Goal: Book appointment/travel/reservation

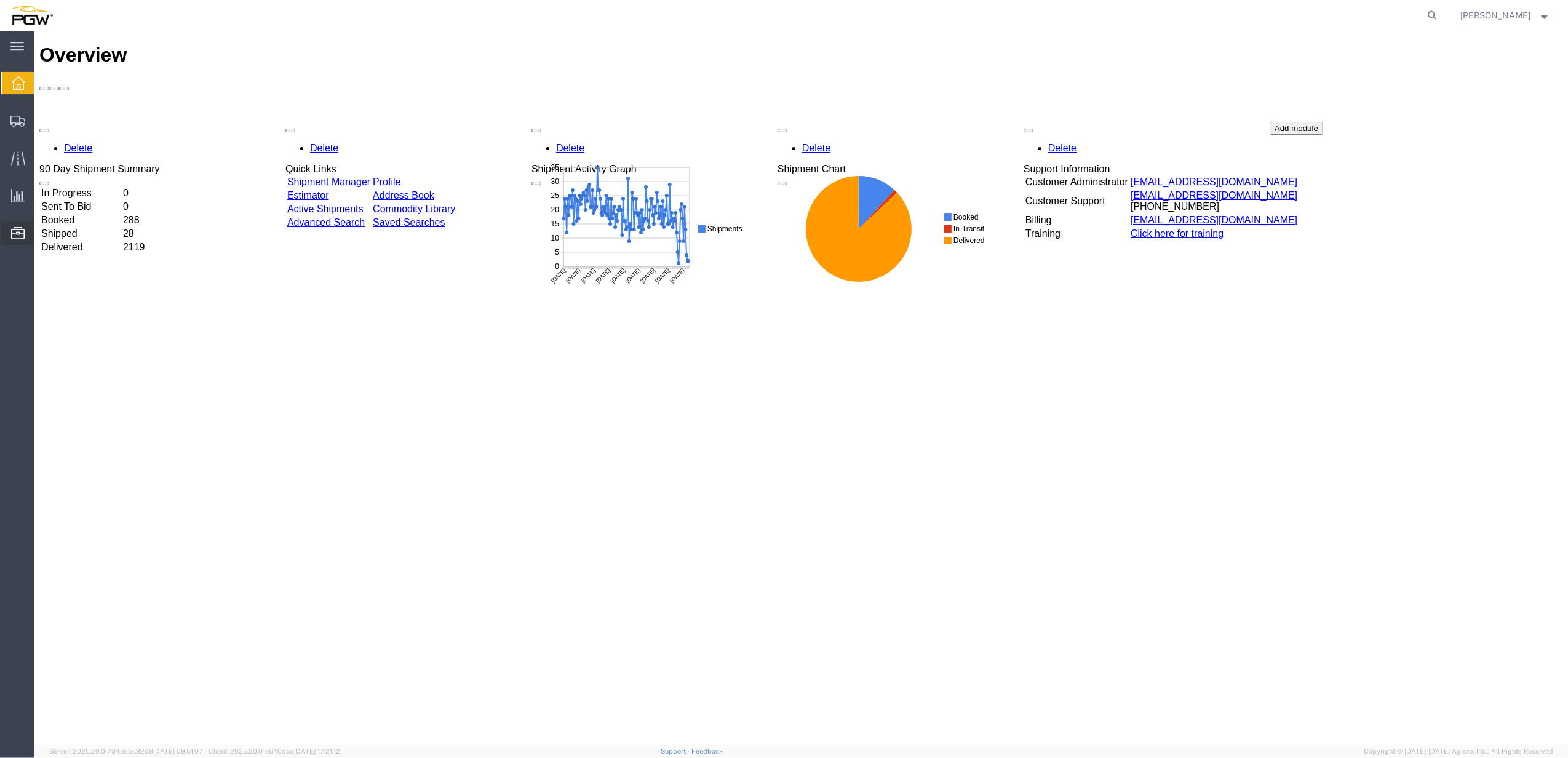
click at [13, 239] on icon at bounding box center [18, 234] width 13 height 12
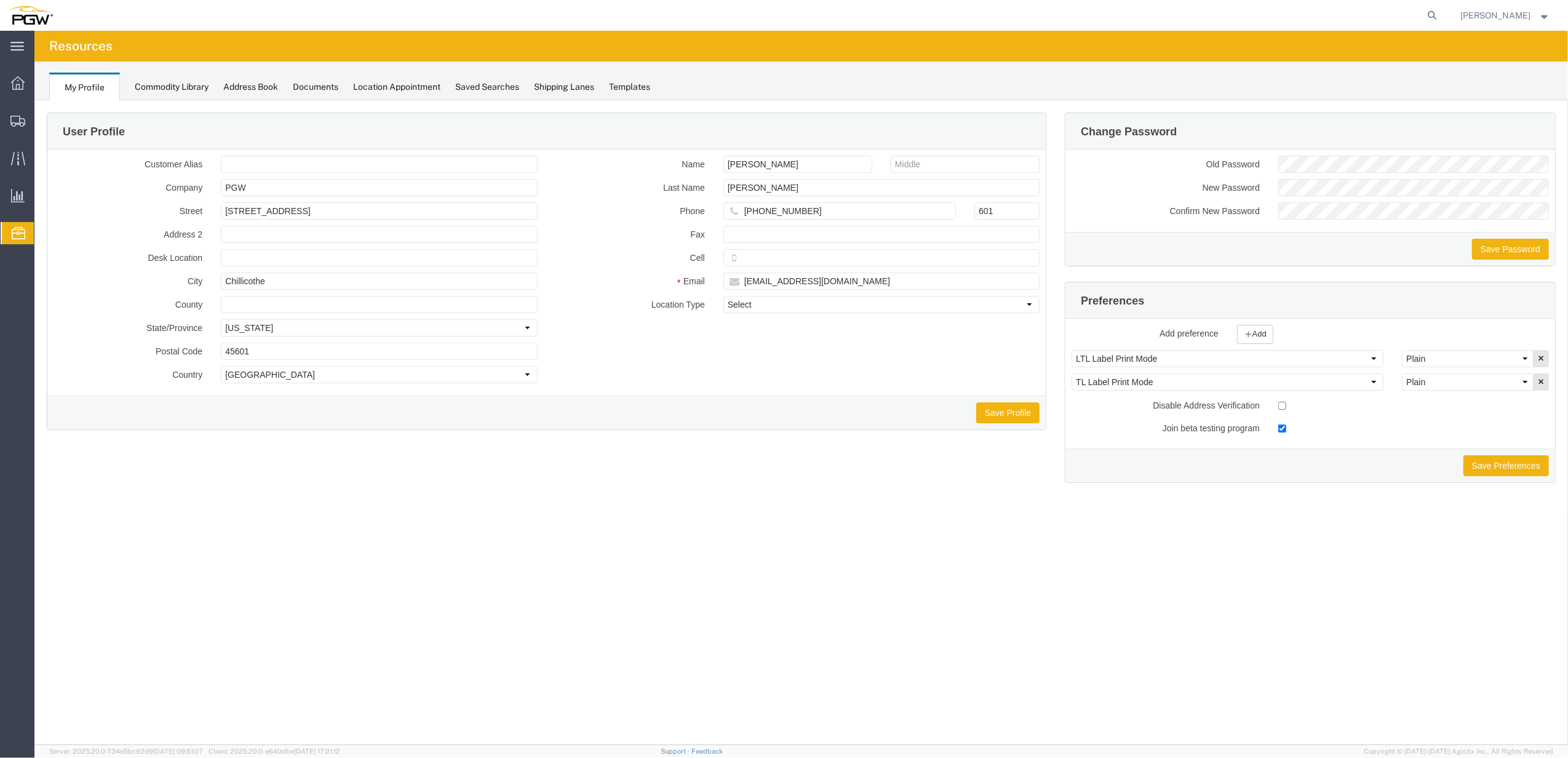
click at [21, 234] on icon at bounding box center [18, 234] width 13 height 12
click at [0, 0] on span "Location Appointment" at bounding box center [0, 0] width 0 height 0
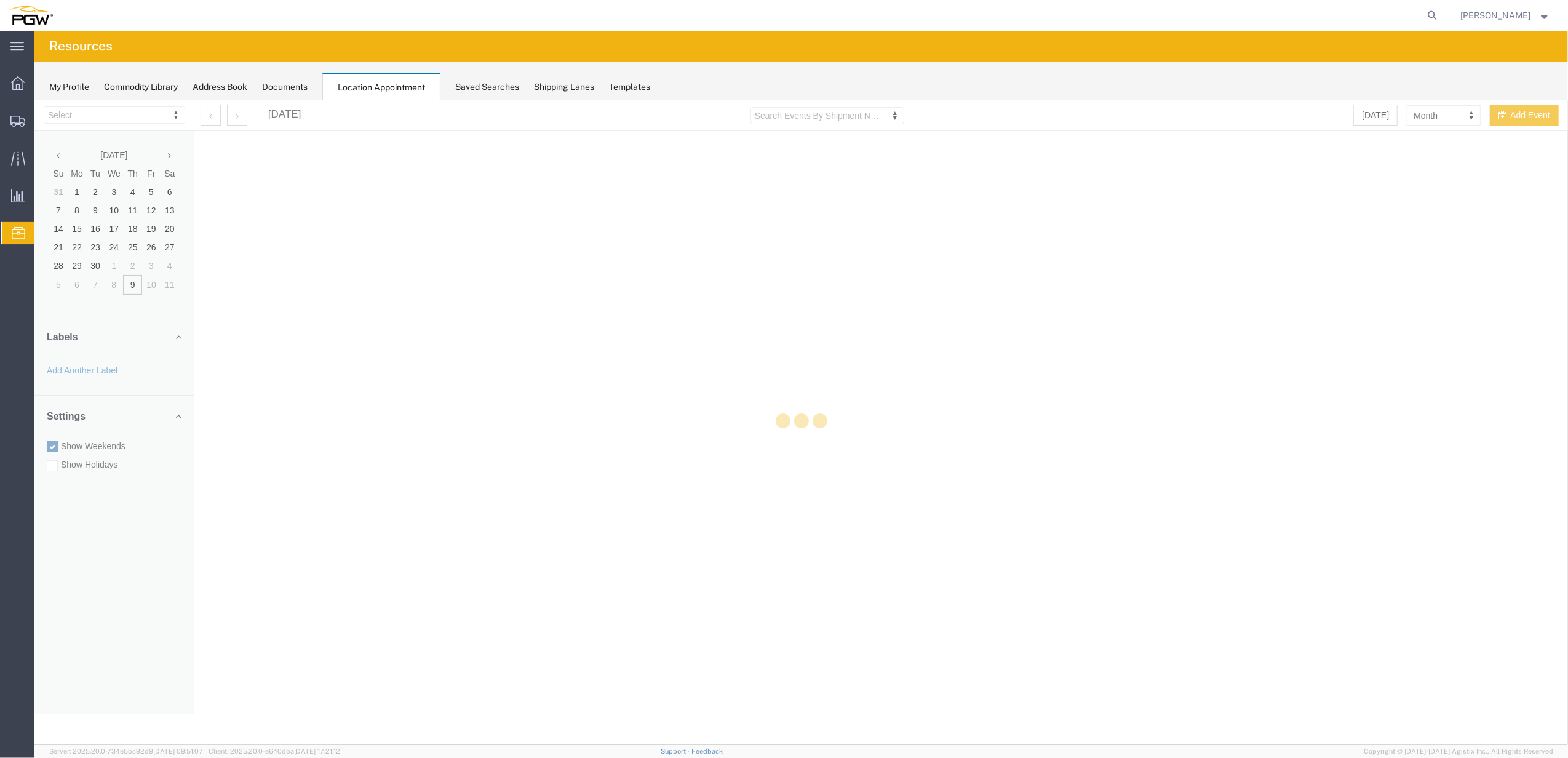
select select "28253"
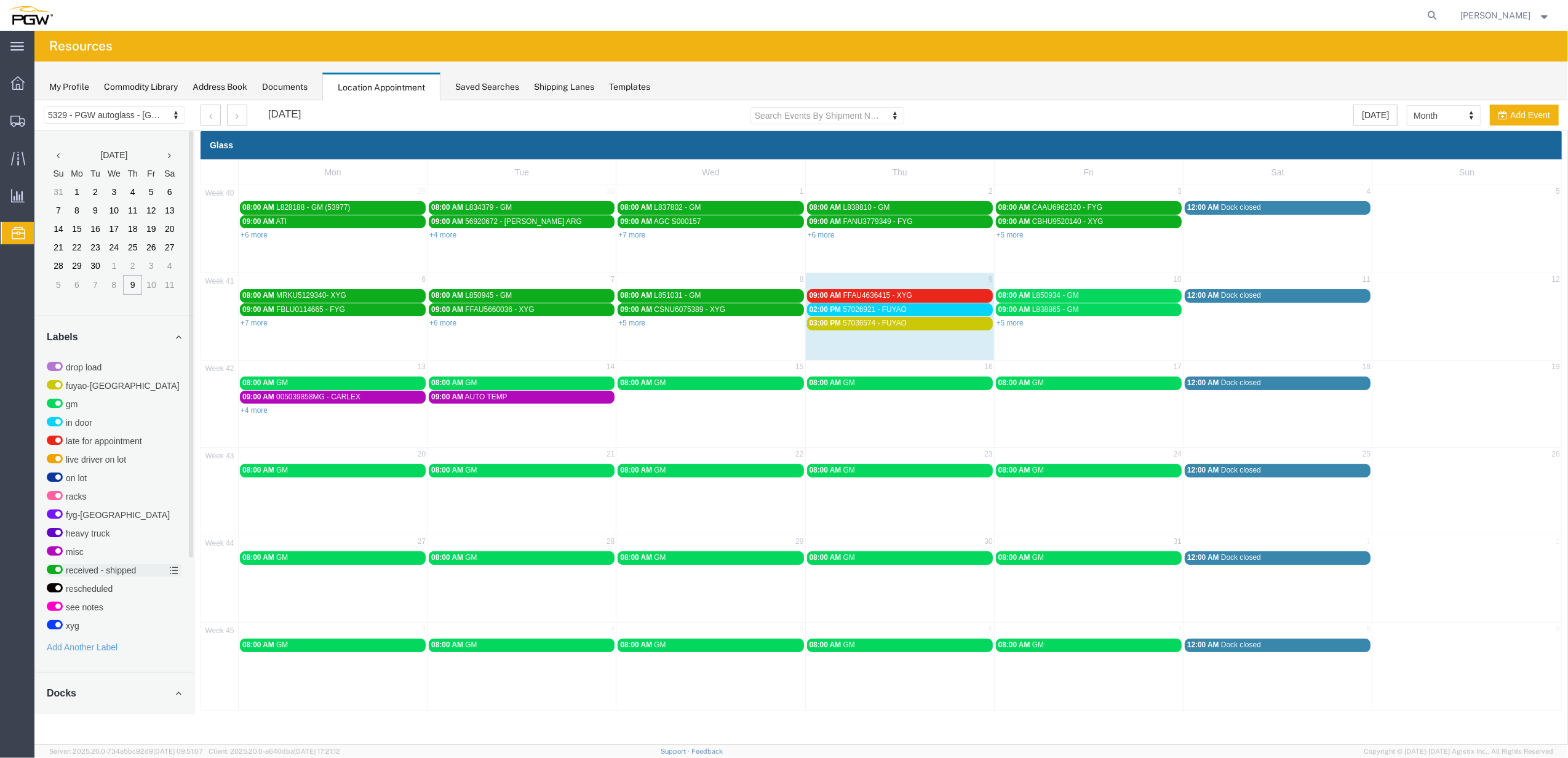
scroll to position [215, 0]
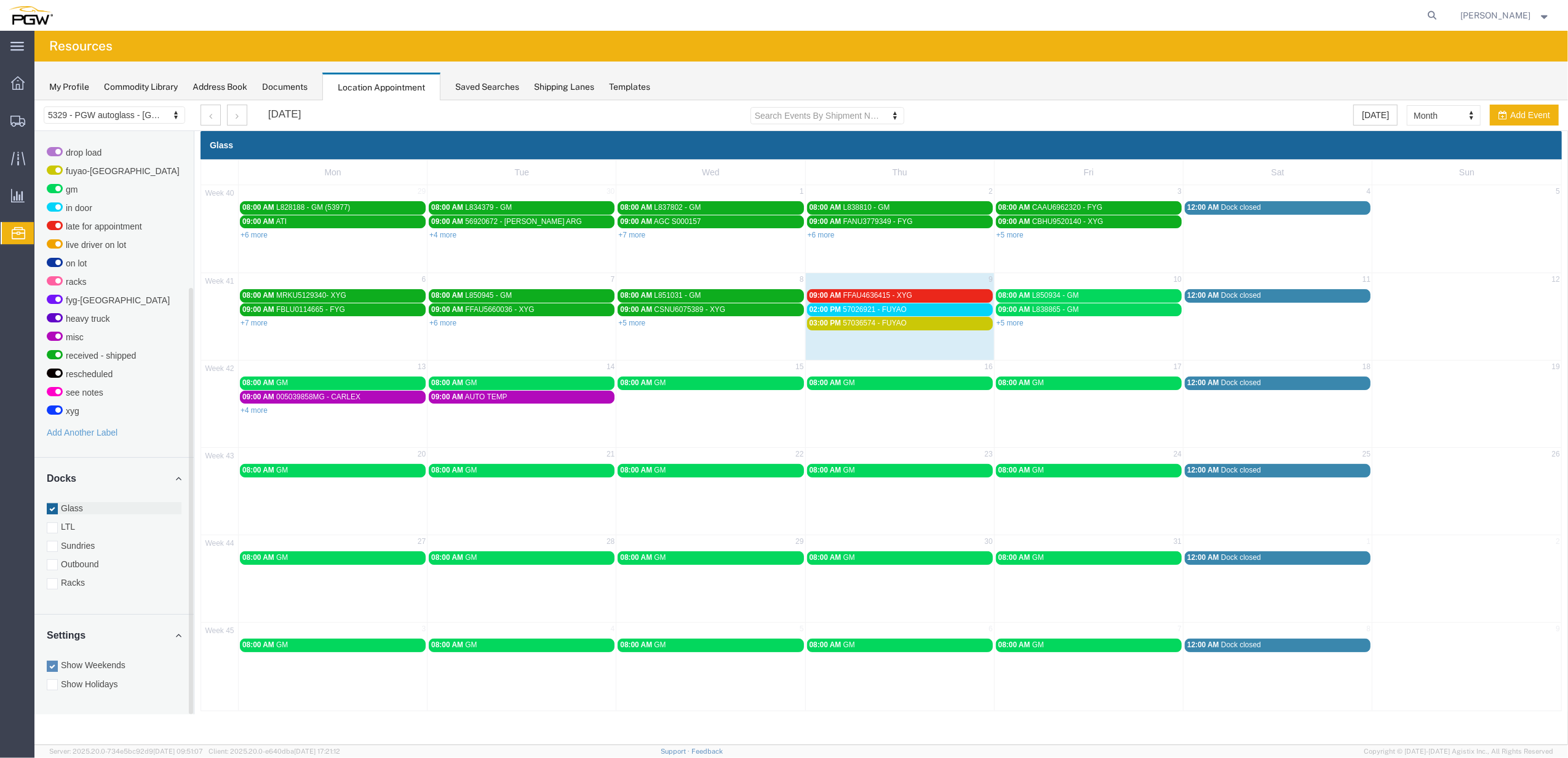
click at [53, 512] on div at bounding box center [52, 508] width 12 height 11
click at [35, 100] on input "Glass" at bounding box center [35, 100] width 0 height 0
click at [59, 542] on label "Sundries" at bounding box center [114, 545] width 135 height 12
click at [35, 100] on input "Sundries" at bounding box center [35, 100] width 0 height 0
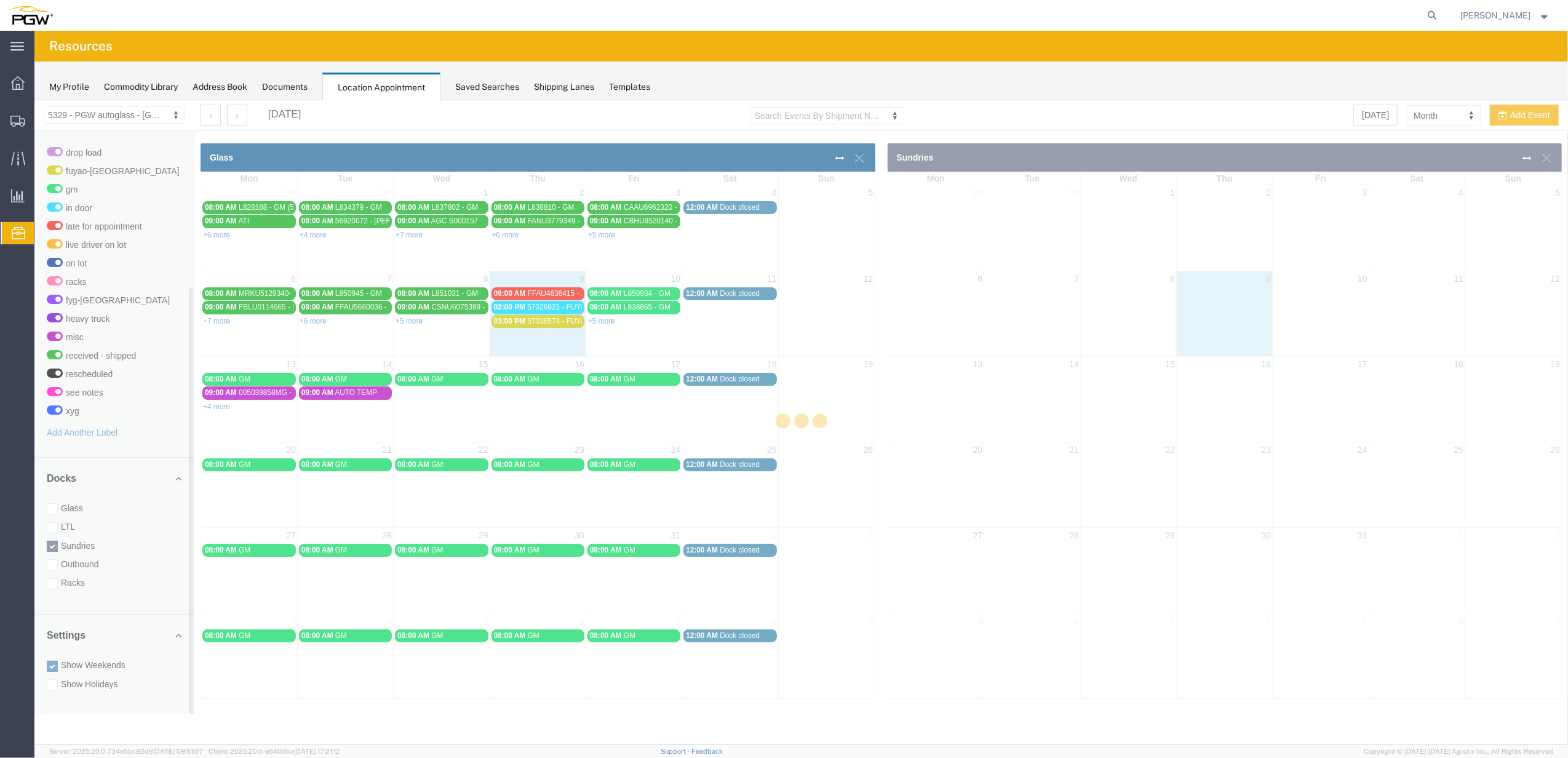
click at [56, 509] on div at bounding box center [802, 422] width 1534 height 645
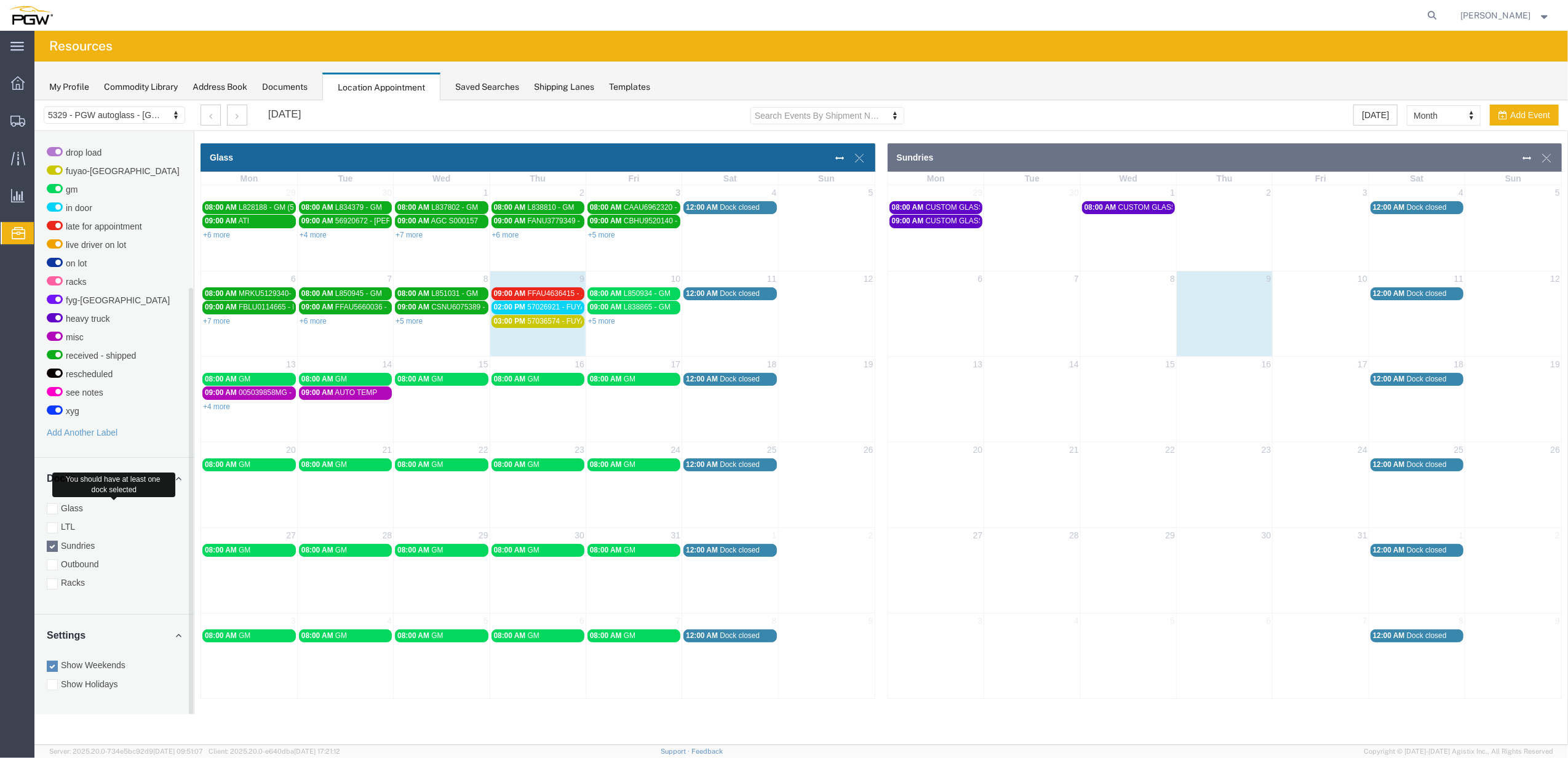
click at [56, 509] on div at bounding box center [52, 508] width 12 height 11
click at [35, 100] on input "Glass" at bounding box center [35, 100] width 0 height 0
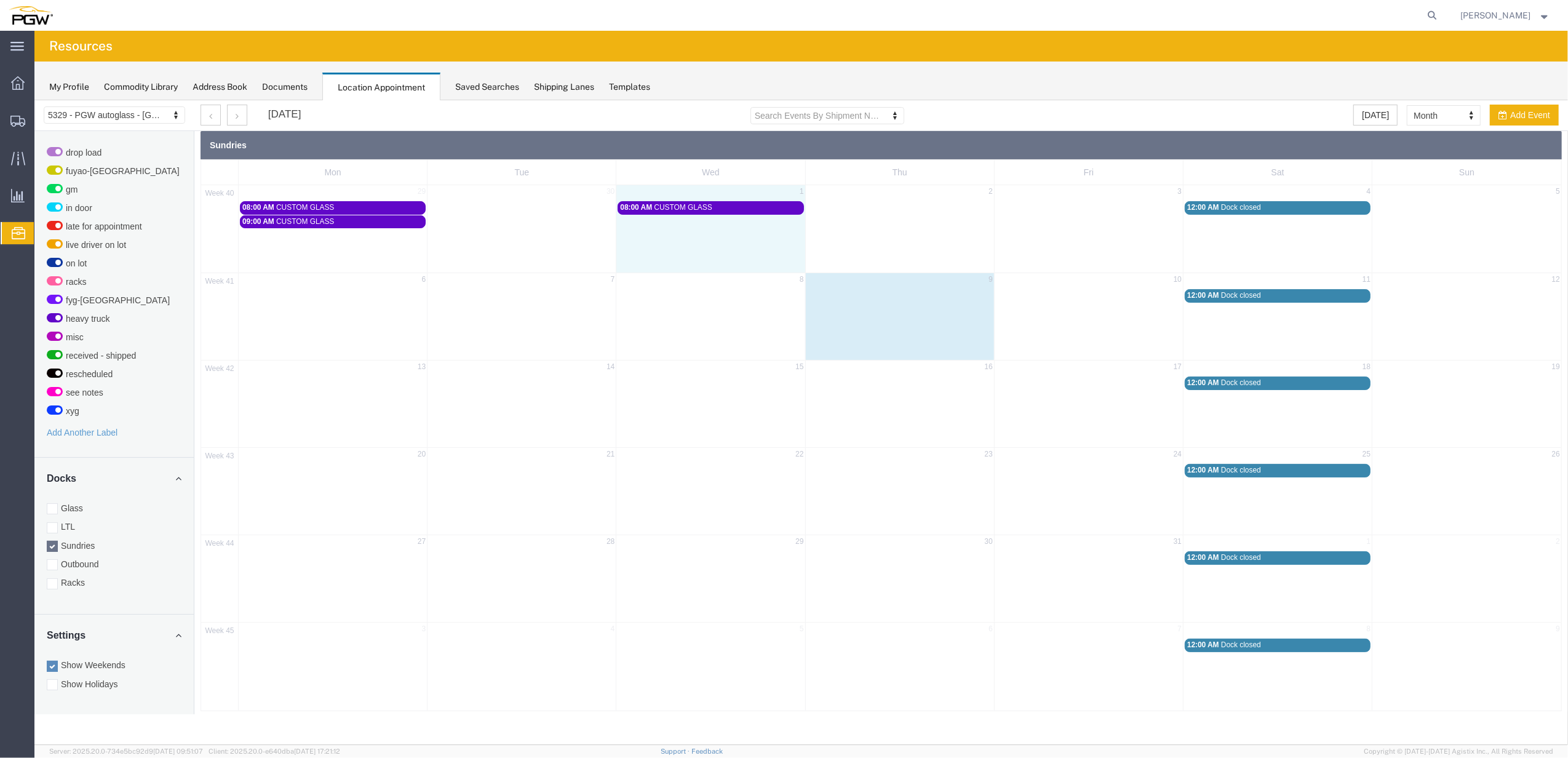
click at [716, 235] on div "40 29 30 1 2 3 4 5 08:00 AM CUSTOM GLASS 08:00 AM CUSTOM GLASS 12:00 AM Dock cl…" at bounding box center [880, 228] width 1360 height 88
select select "4"
select select
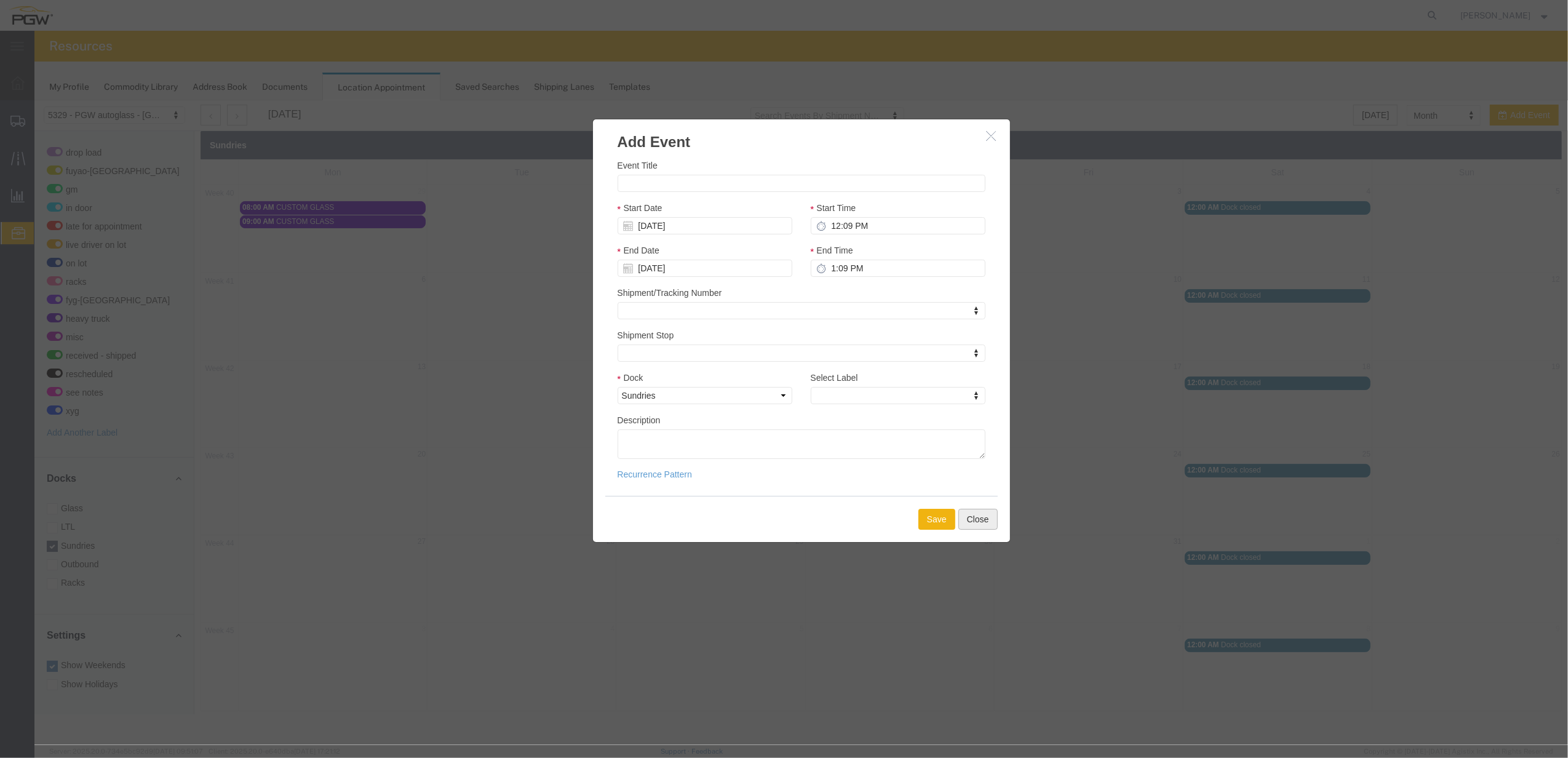
drag, startPoint x: 983, startPoint y: 518, endPoint x: 910, endPoint y: 472, distance: 86.3
click at [983, 518] on button "Close" at bounding box center [978, 518] width 40 height 21
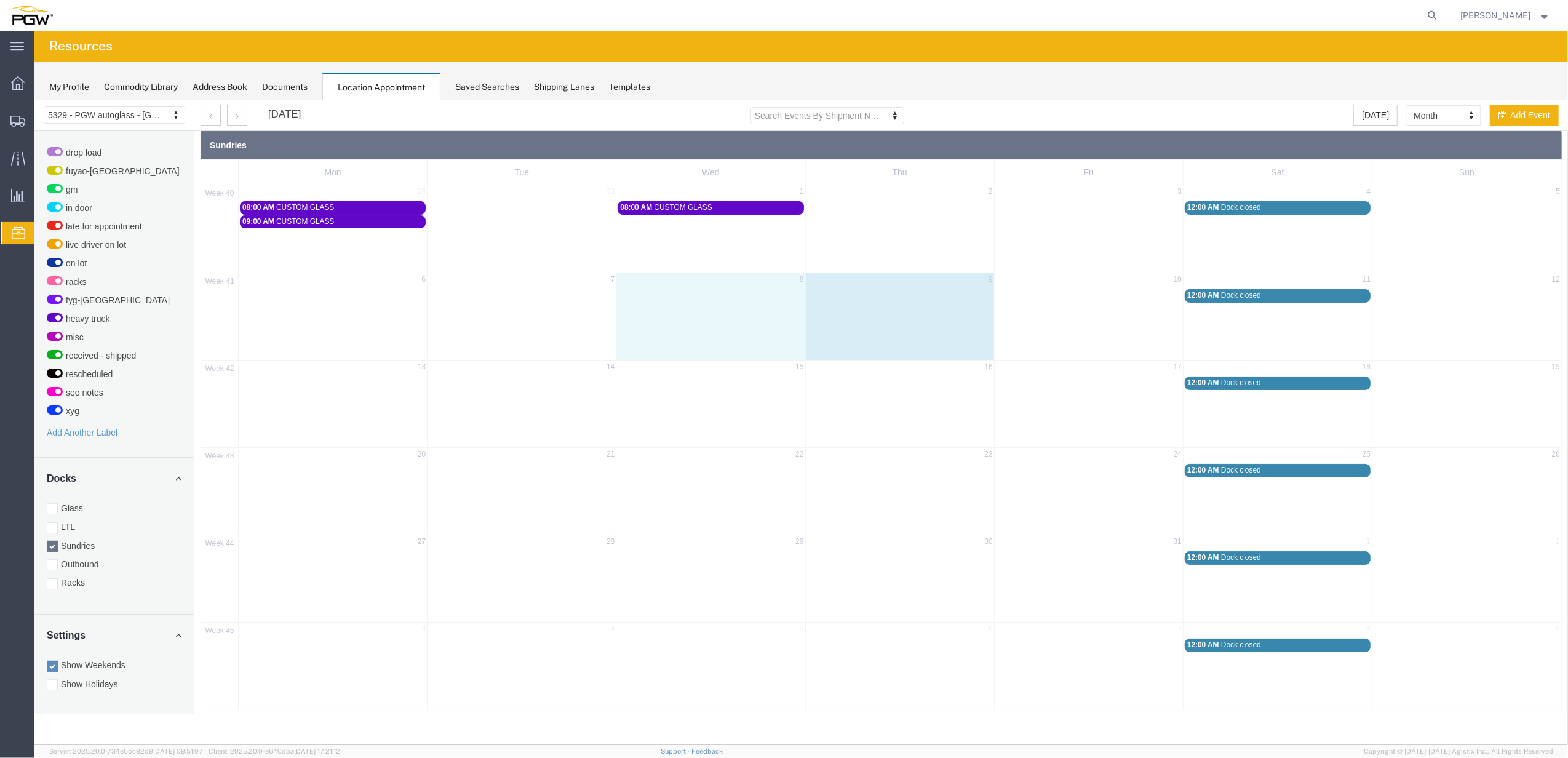
click at [736, 317] on div "41 6 7 8 9 10 11 12 12:00 AM Dock closed" at bounding box center [880, 315] width 1360 height 88
select select "4"
select select
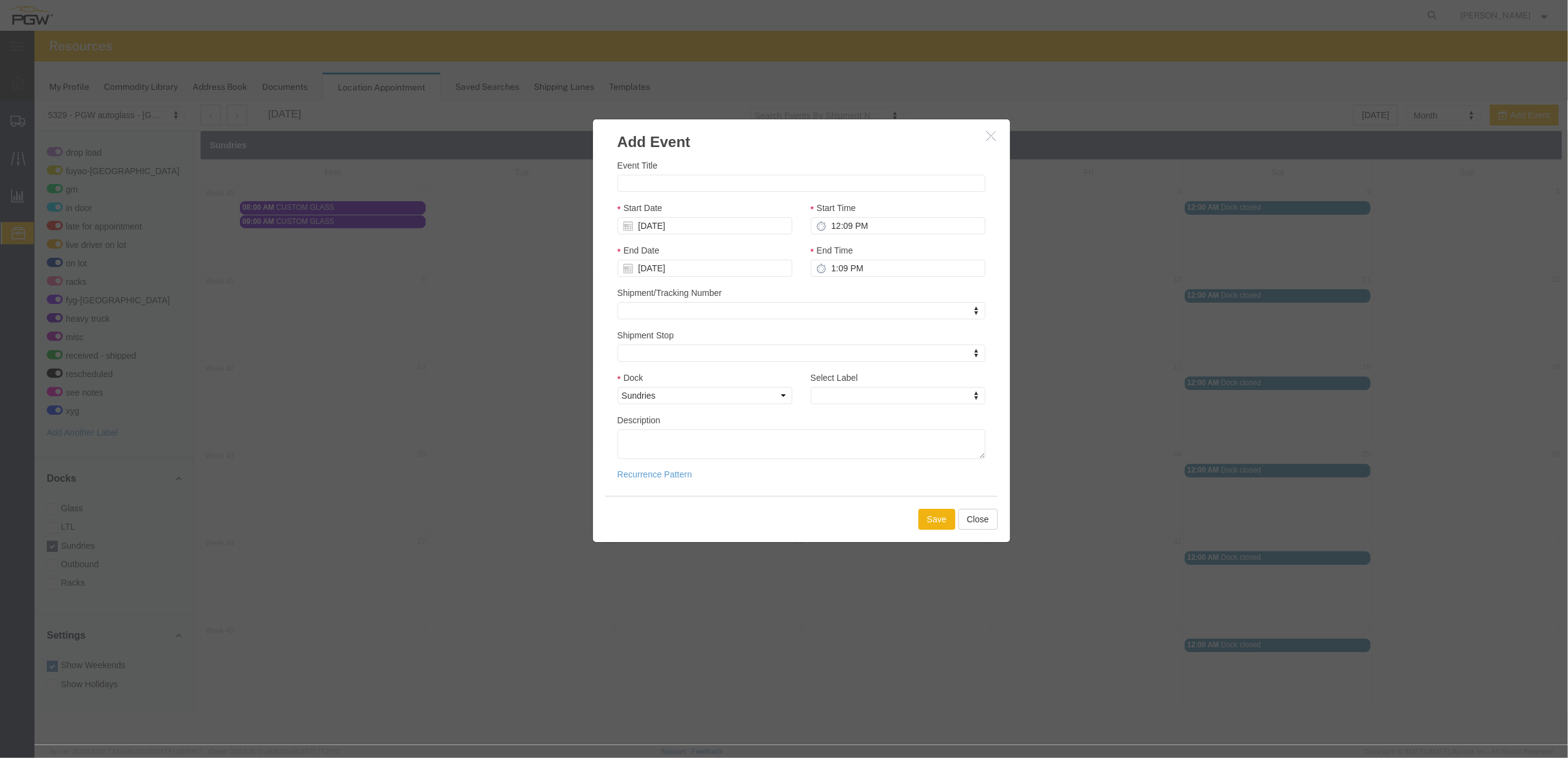
click at [993, 141] on button "button" at bounding box center [993, 135] width 15 height 15
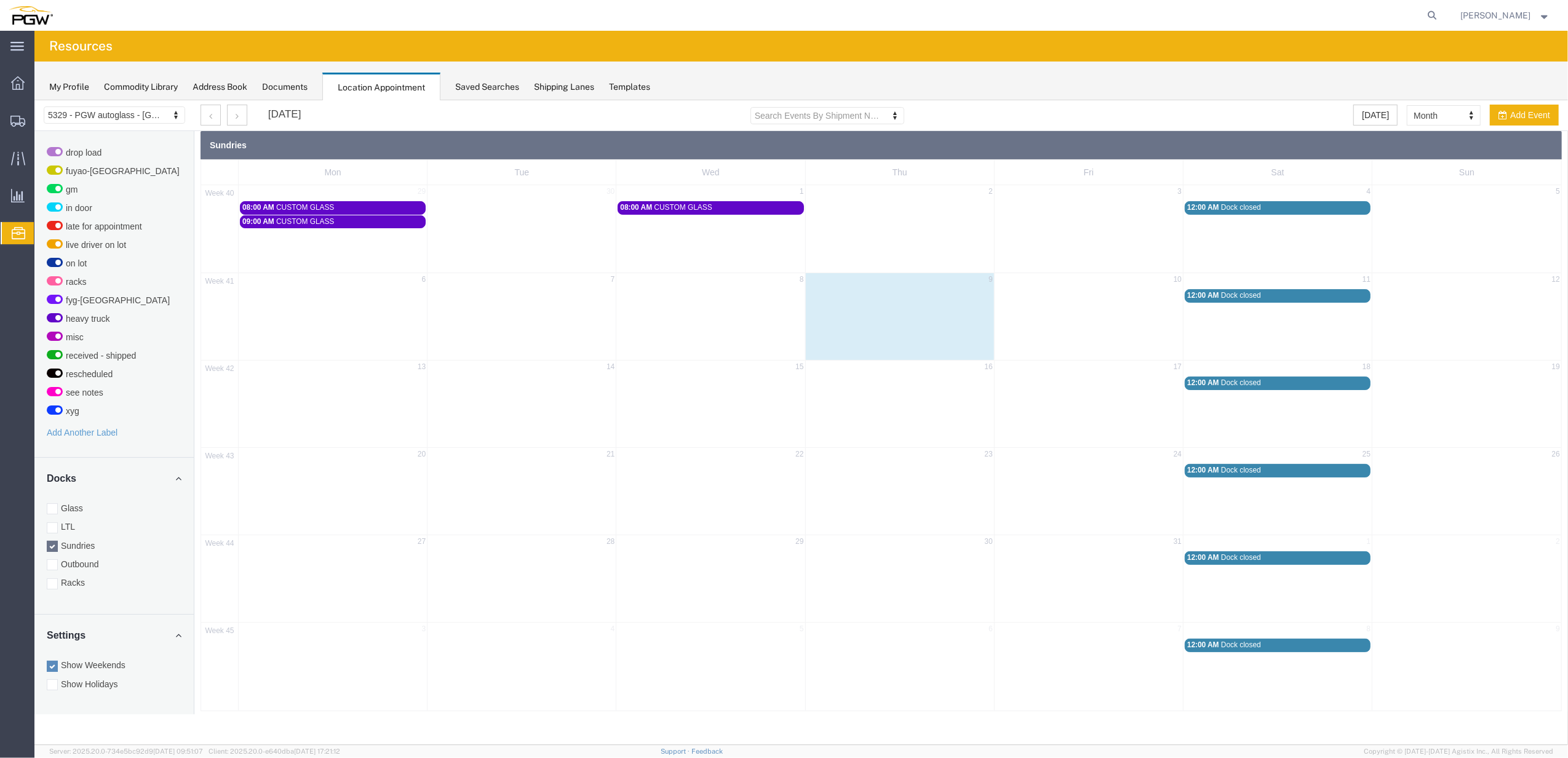
click at [352, 205] on div "08:00 AM CUSTOM GLASS" at bounding box center [333, 207] width 181 height 9
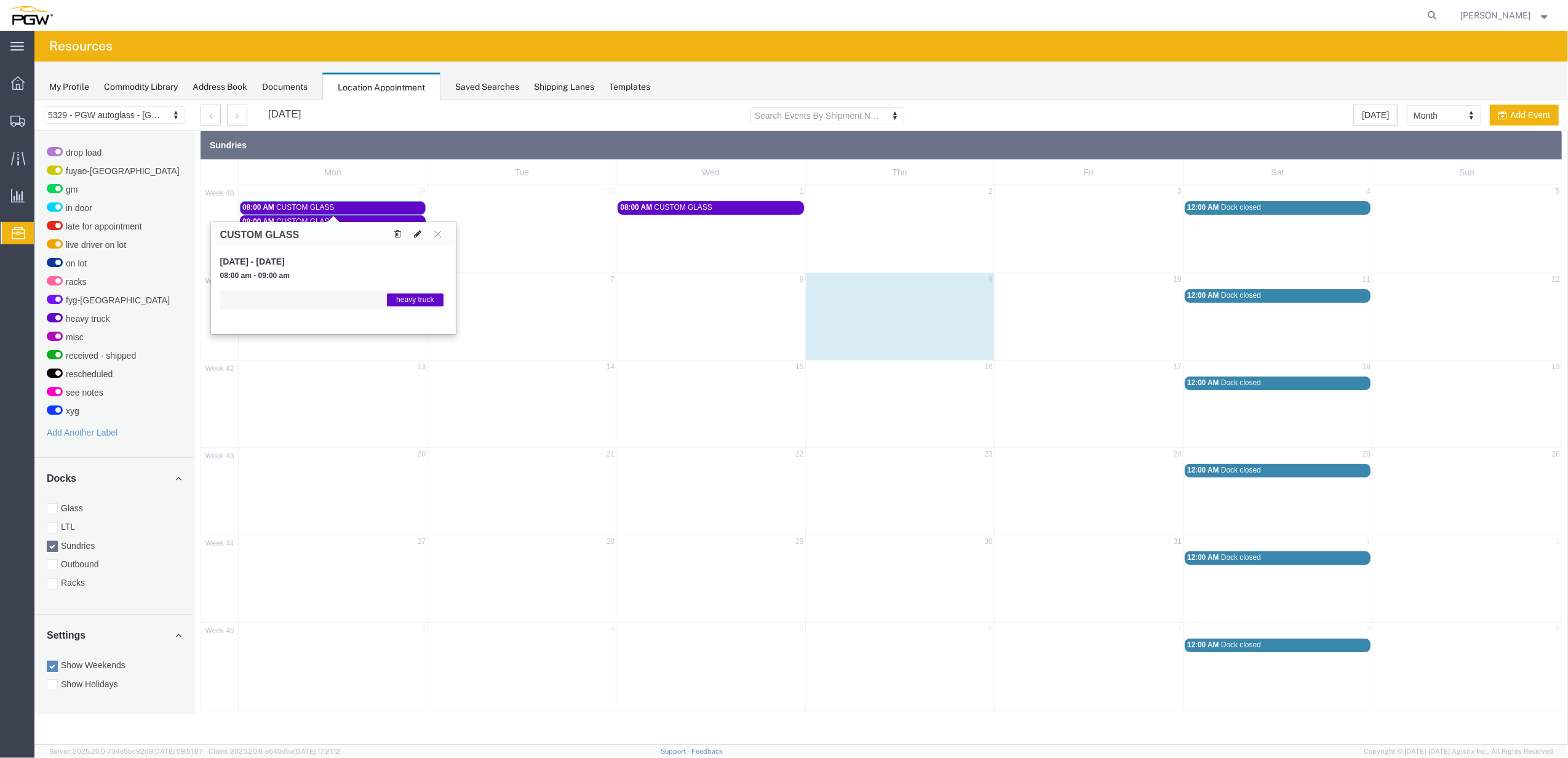
click at [416, 234] on icon at bounding box center [419, 234] width 7 height 9
select select "4"
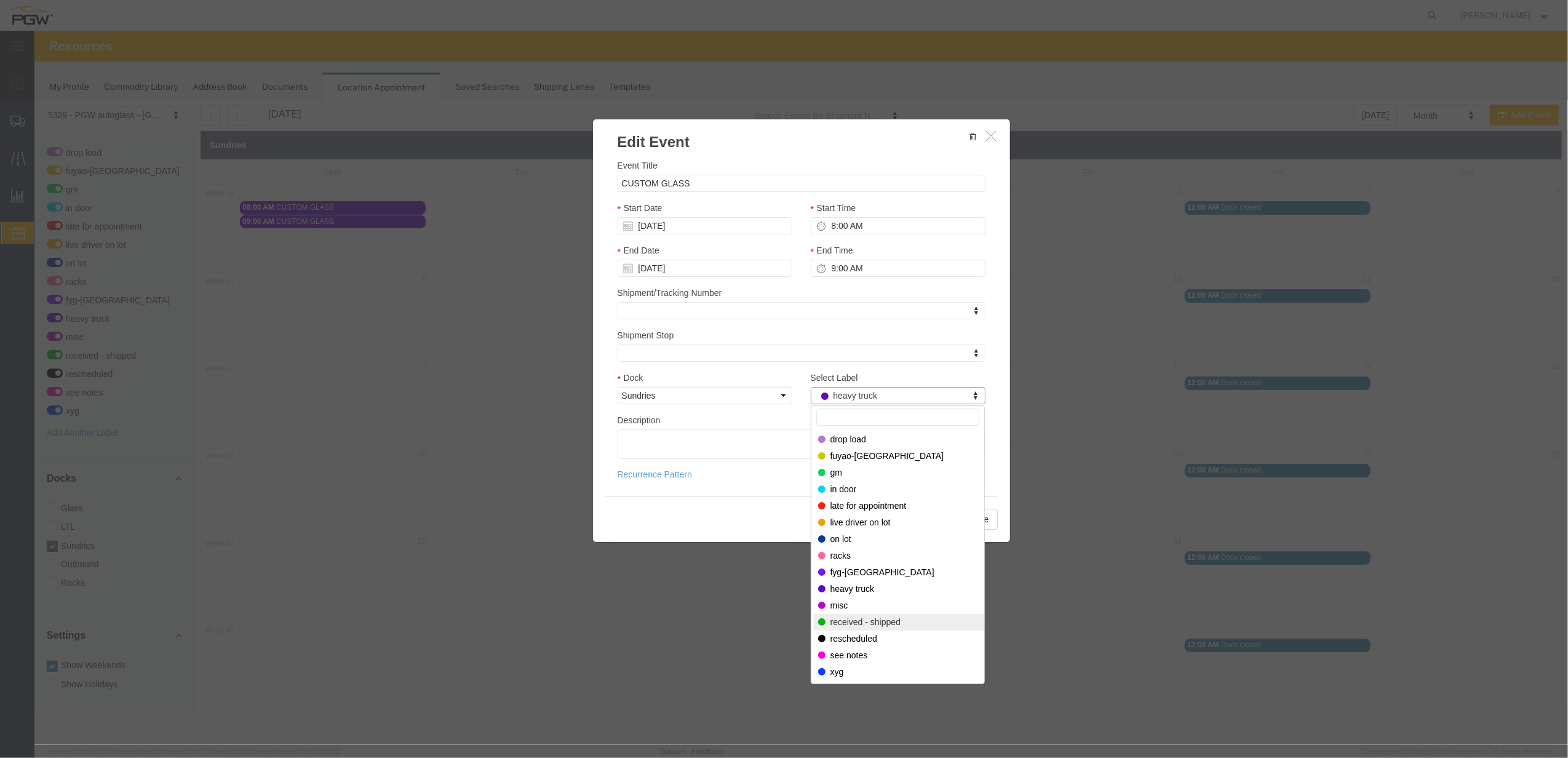
select select "200"
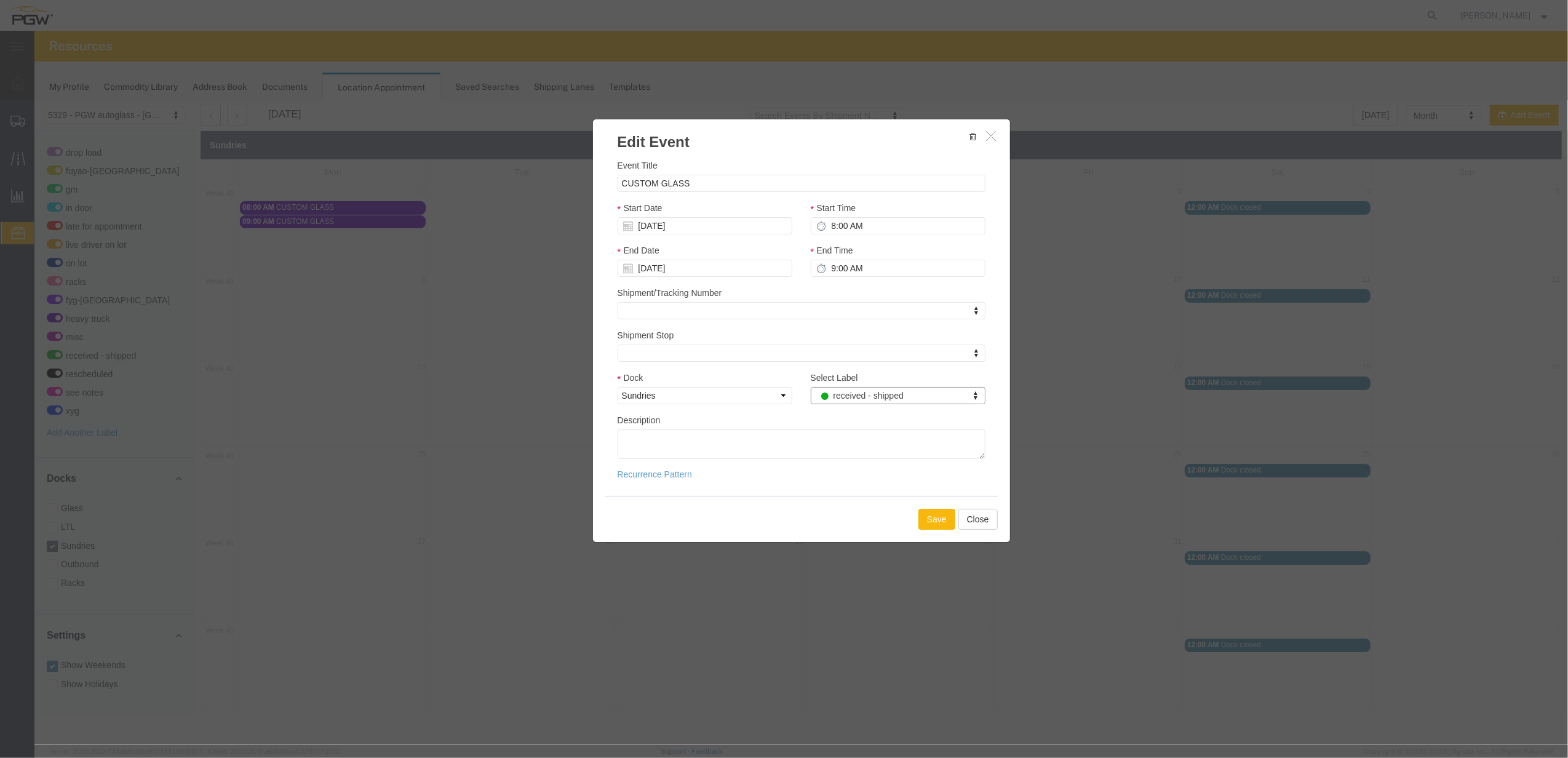
click at [924, 519] on button "Save" at bounding box center [937, 518] width 37 height 21
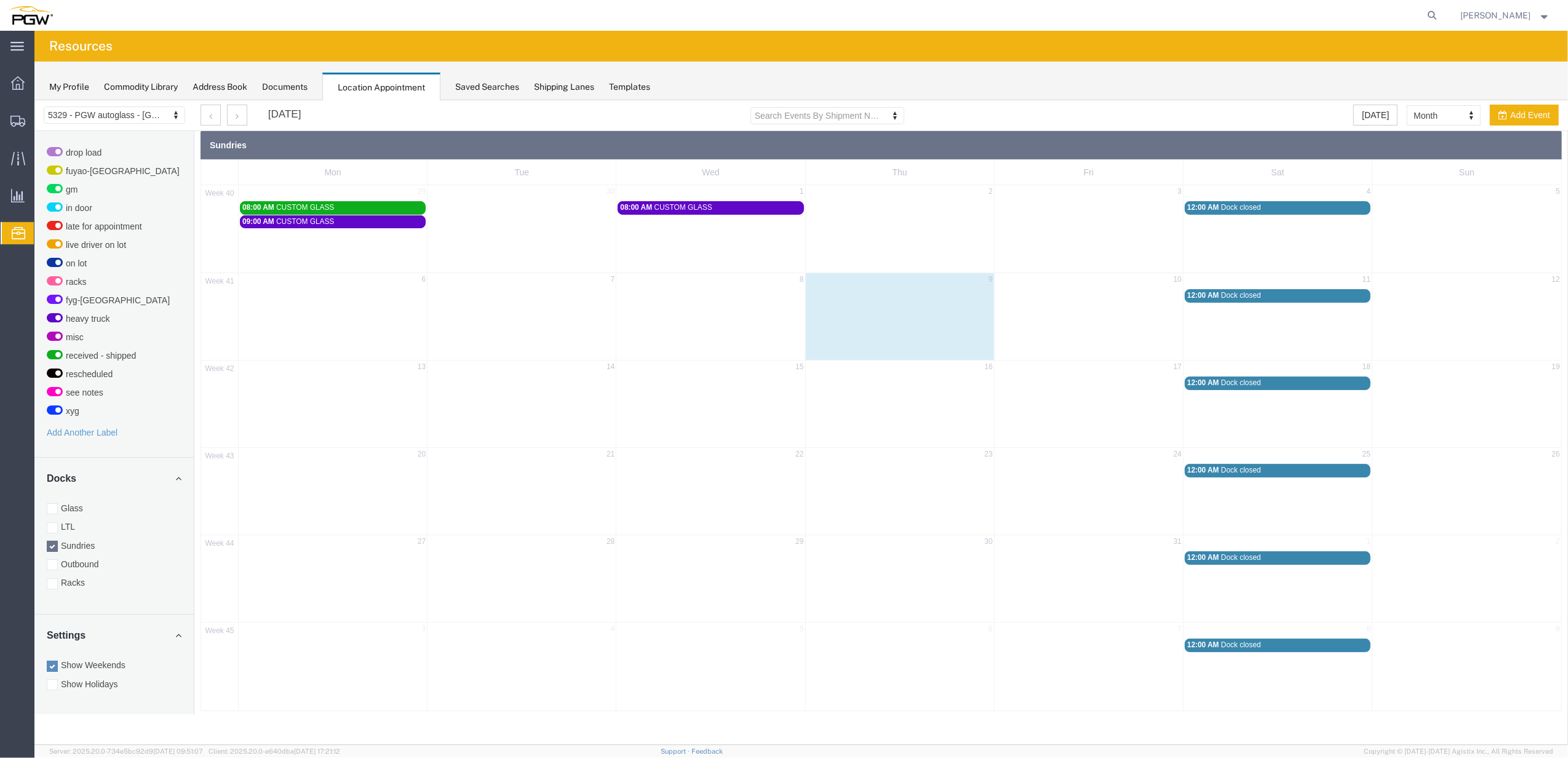
click at [373, 222] on div "09:00 AM CUSTOM GLASS" at bounding box center [333, 221] width 181 height 9
click at [417, 246] on icon at bounding box center [419, 248] width 7 height 9
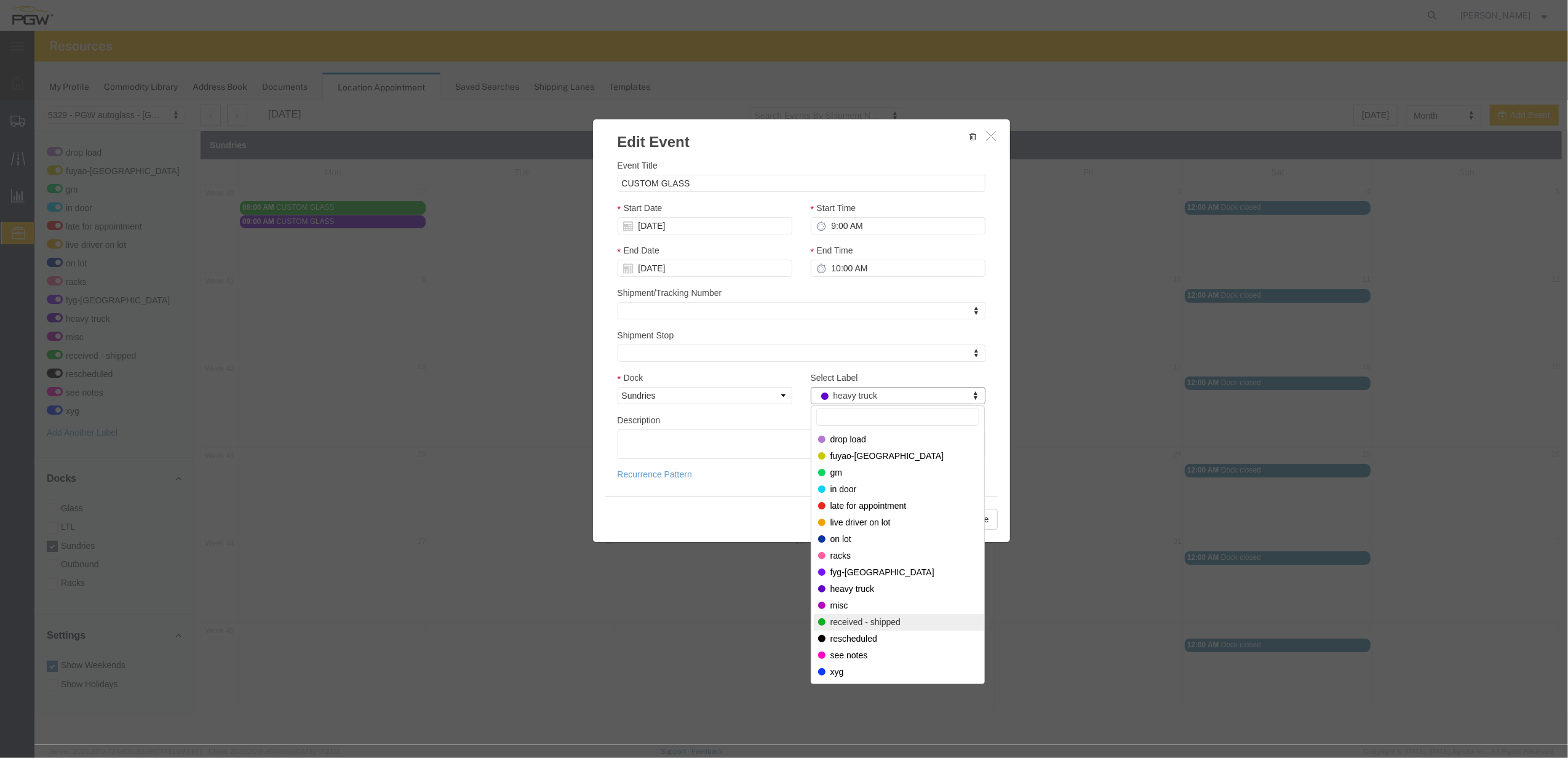
select select "200"
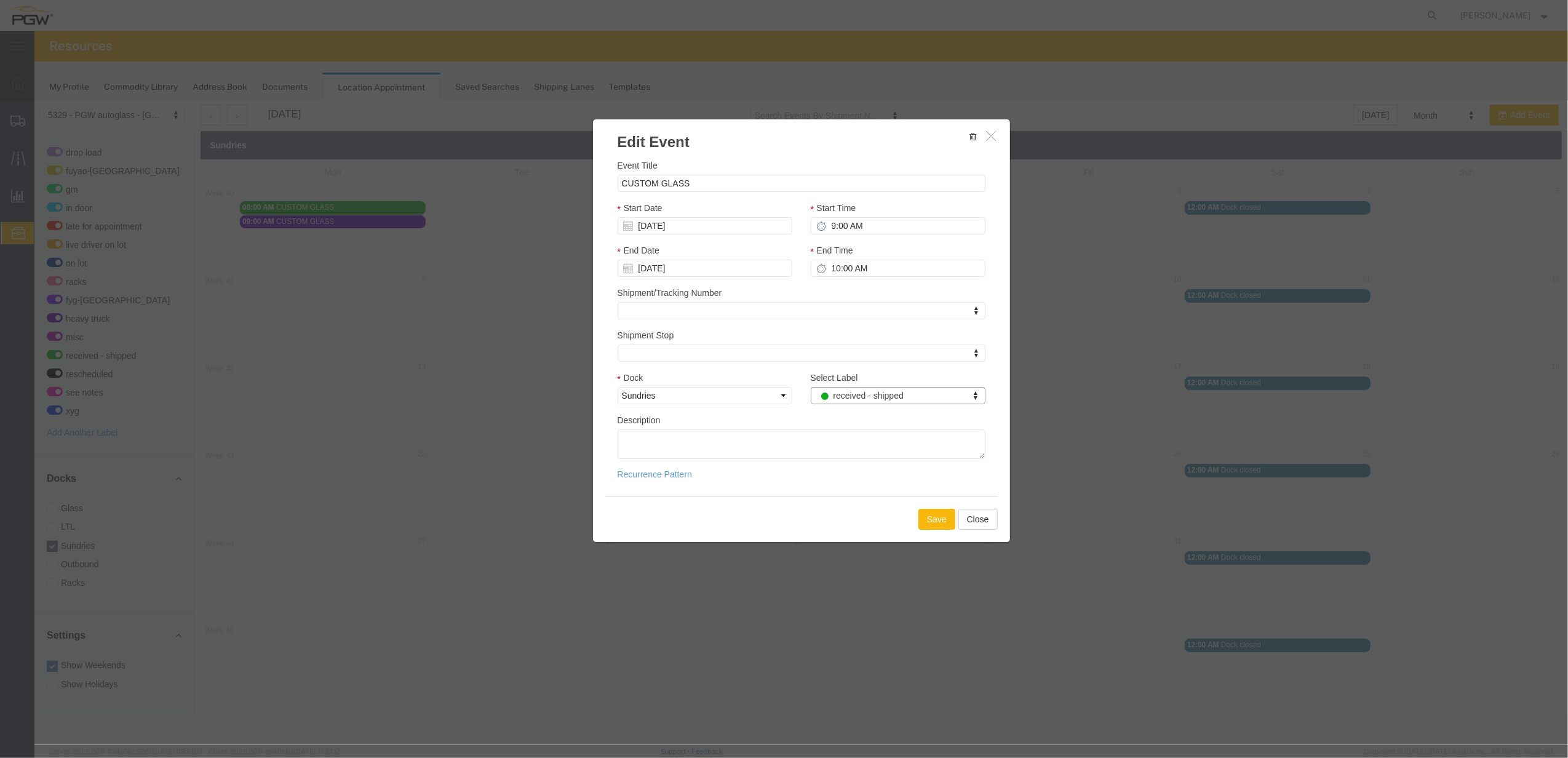
click at [943, 520] on button "Save" at bounding box center [937, 518] width 37 height 21
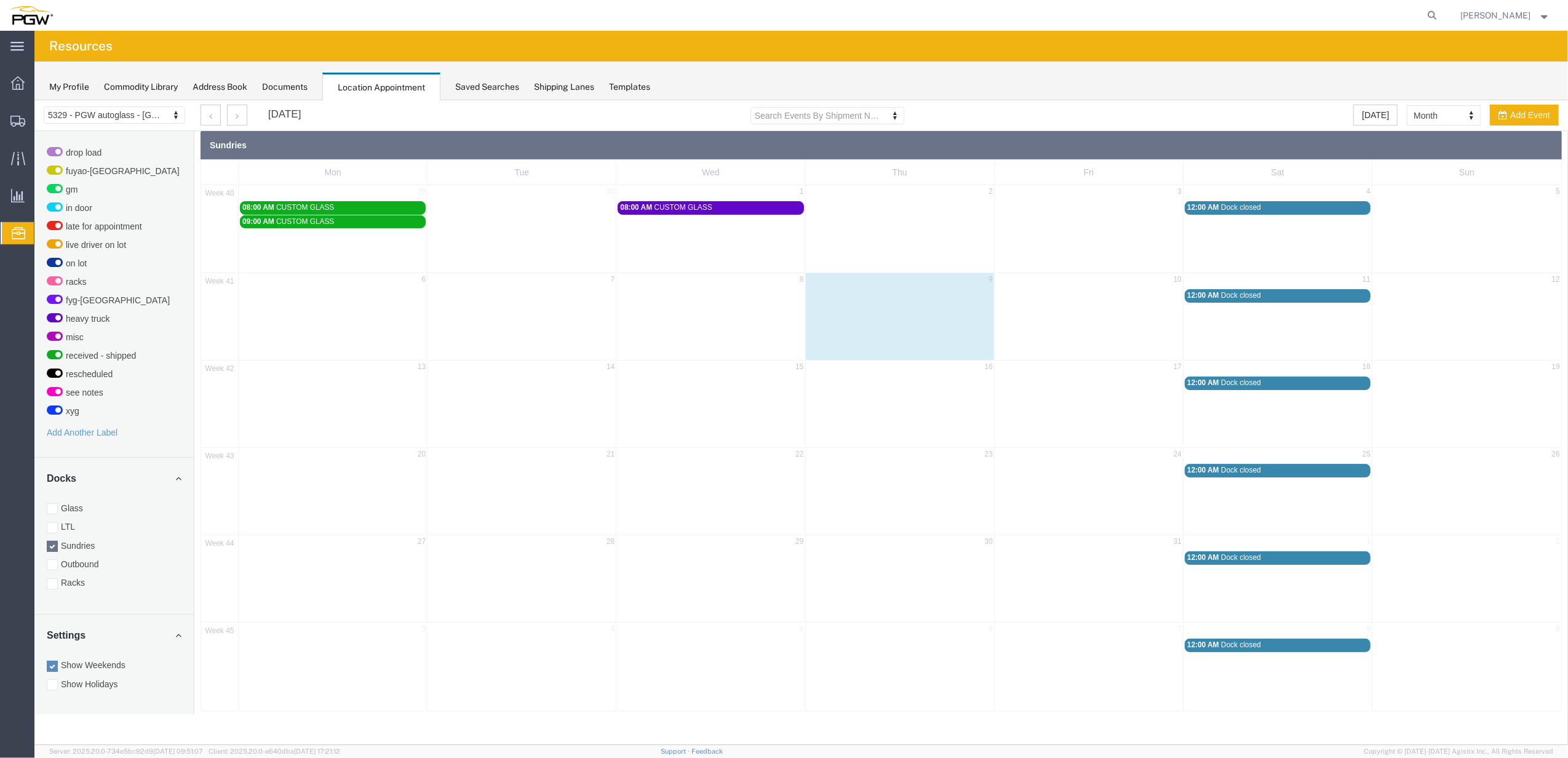
click at [738, 209] on div "08:00 AM CUSTOM GLASS" at bounding box center [711, 207] width 181 height 9
click at [796, 231] on icon at bounding box center [796, 234] width 7 height 9
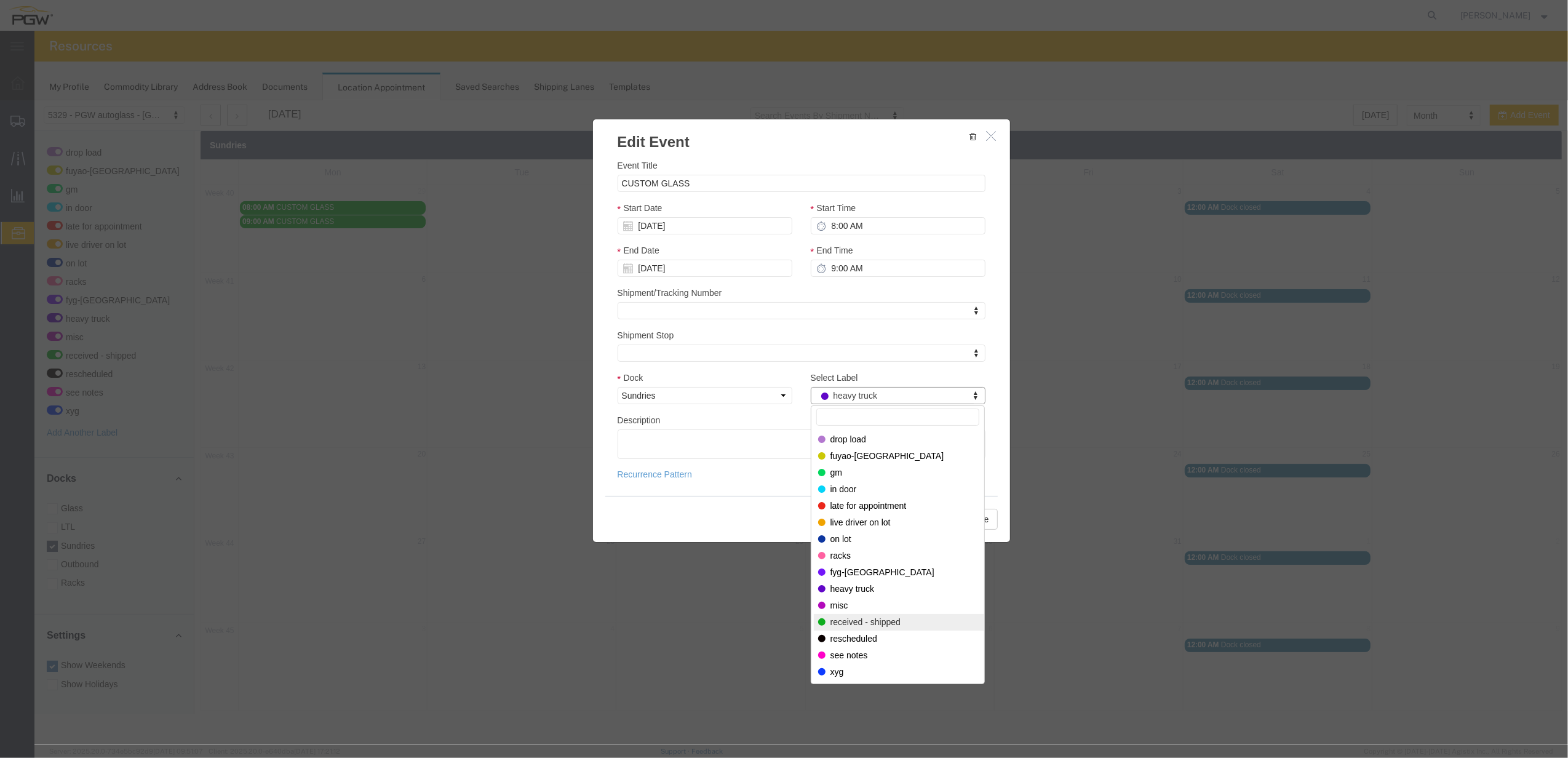
select select "200"
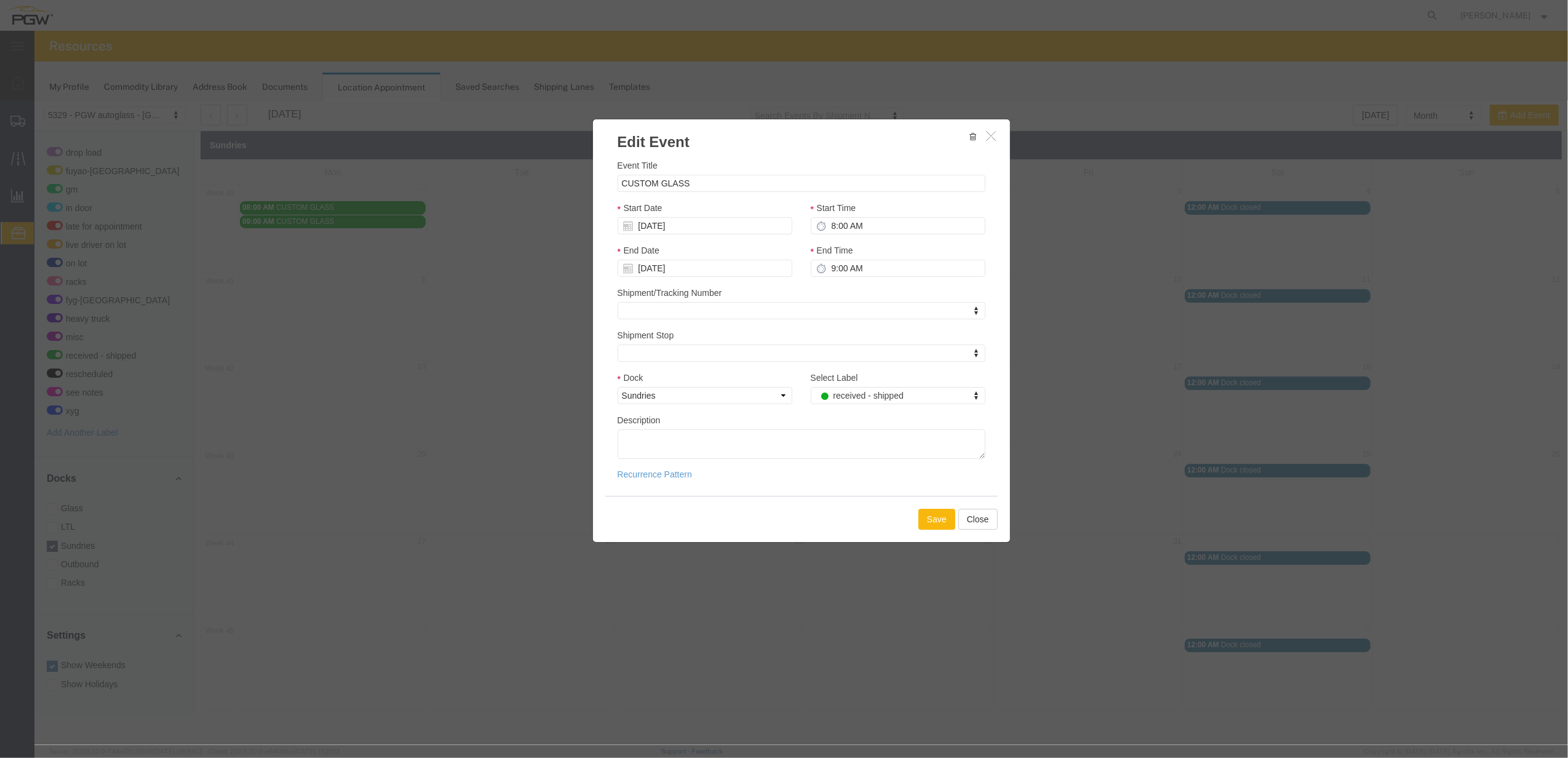
click at [928, 512] on button "Save" at bounding box center [937, 518] width 37 height 21
